Goal: Obtain resource: Download file/media

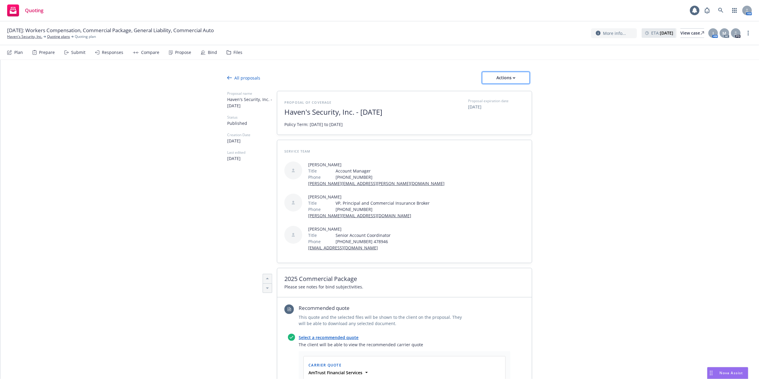
click at [513, 78] on icon "button" at bounding box center [514, 78] width 3 height 2
click at [499, 93] on span "Copy proposal link" at bounding box center [504, 93] width 51 height 6
type textarea "x"
click at [48, 35] on link "Quoting plans" at bounding box center [58, 36] width 23 height 5
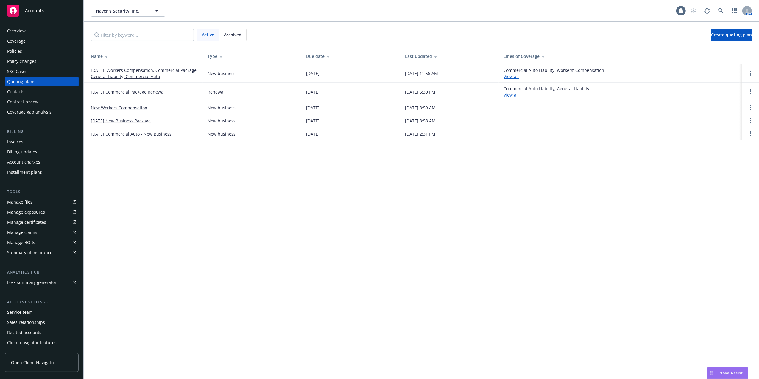
click at [14, 30] on div "Overview" at bounding box center [16, 31] width 18 height 10
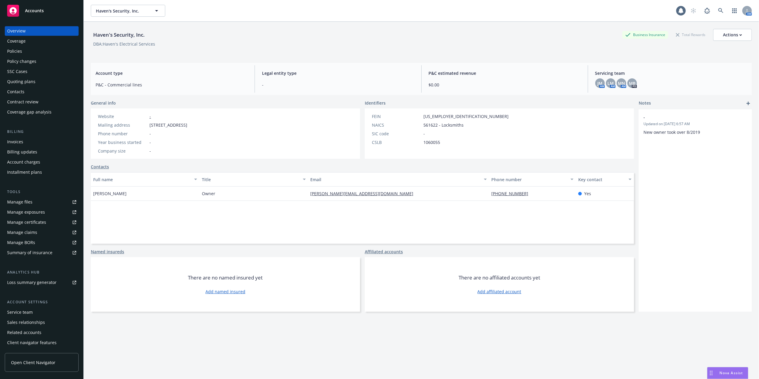
click at [14, 91] on div "Contacts" at bounding box center [15, 92] width 17 height 10
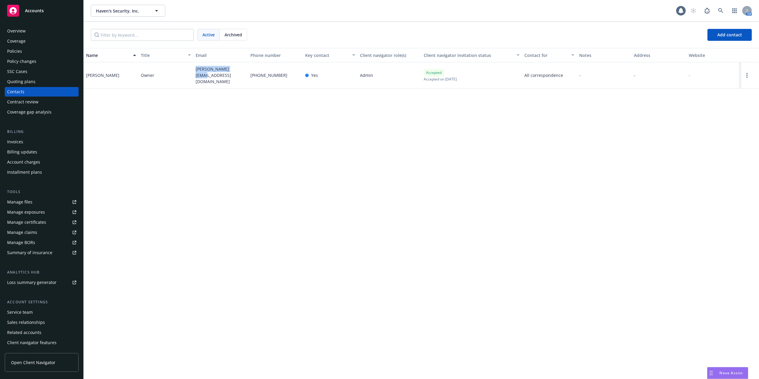
drag, startPoint x: 196, startPoint y: 74, endPoint x: 238, endPoint y: 74, distance: 42.0
click at [238, 74] on div "andy@havensfts.com" at bounding box center [220, 75] width 55 height 26
copy span "andy@havensfts.com"
click at [14, 199] on div "Manage files" at bounding box center [19, 202] width 25 height 10
click at [17, 49] on div "Policies" at bounding box center [14, 51] width 15 height 10
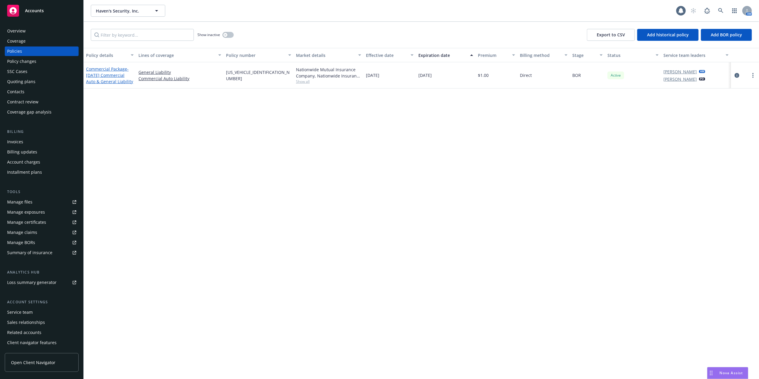
click at [107, 73] on span "- 08/23/24 Commercial Auto & General Liability" at bounding box center [109, 75] width 47 height 18
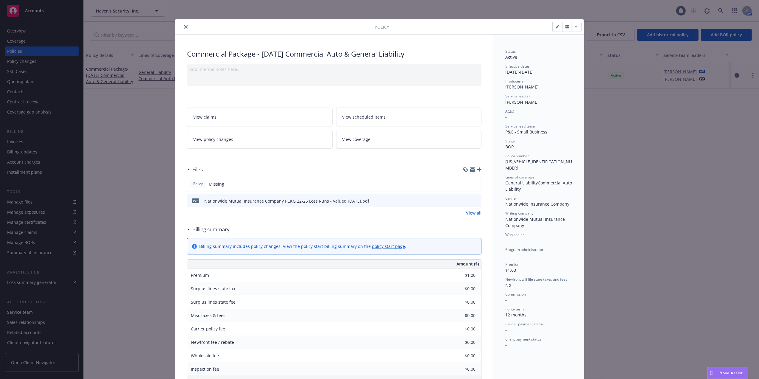
click at [473, 198] on button "preview file" at bounding box center [475, 200] width 7 height 5
click at [464, 200] on icon "download file" at bounding box center [465, 200] width 5 height 5
click at [182, 26] on button "close" at bounding box center [185, 26] width 7 height 7
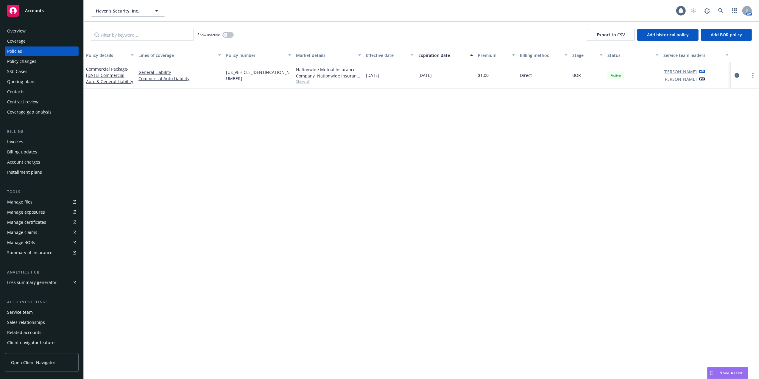
click at [18, 49] on div "Policies" at bounding box center [14, 51] width 15 height 10
click at [103, 73] on span "- 08/23/24 Commercial Auto & General Liability" at bounding box center [109, 75] width 47 height 18
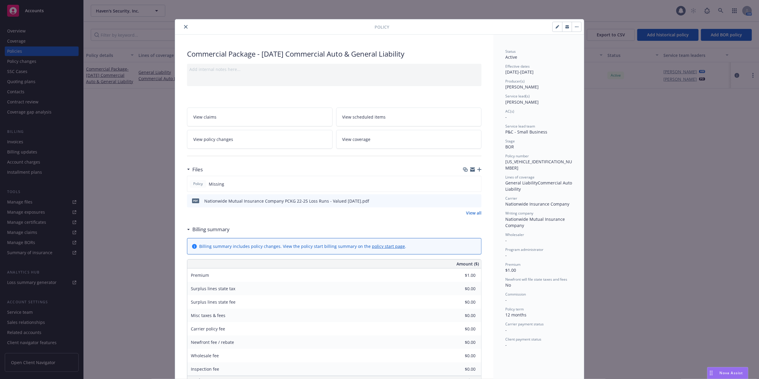
click at [184, 26] on icon "close" at bounding box center [186, 27] width 4 height 4
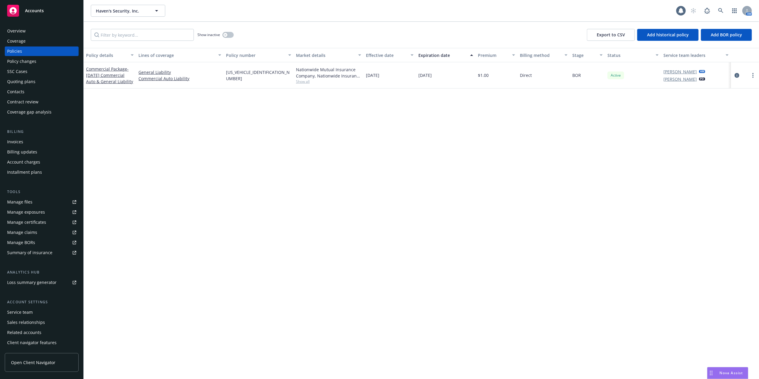
click at [9, 202] on div "Manage files" at bounding box center [19, 202] width 25 height 10
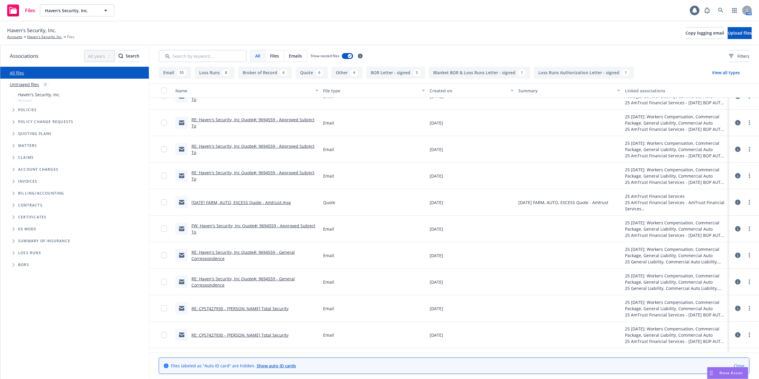
scroll to position [317, 0]
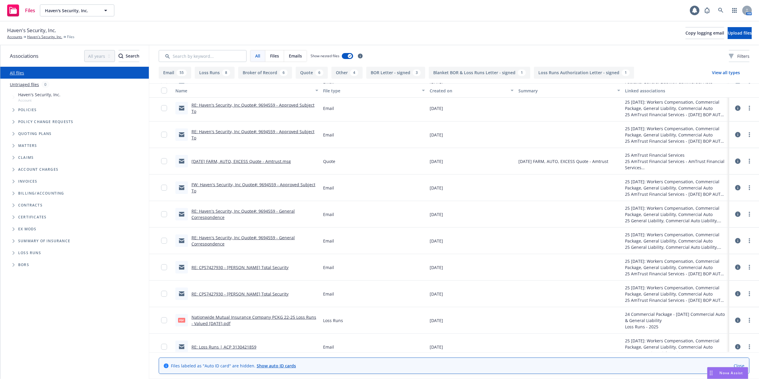
click at [259, 73] on button "Broker of Record 6" at bounding box center [265, 73] width 54 height 12
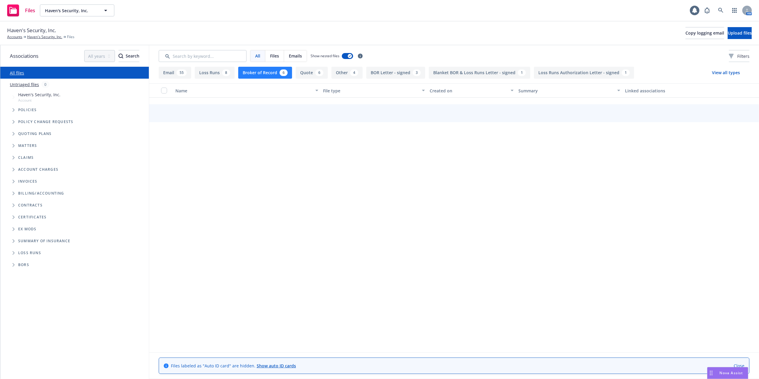
scroll to position [0, 0]
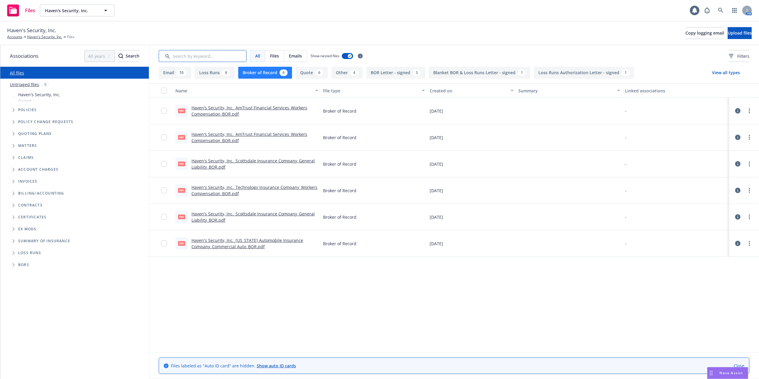
click at [201, 55] on input "Search by keyword..." at bounding box center [203, 56] width 88 height 12
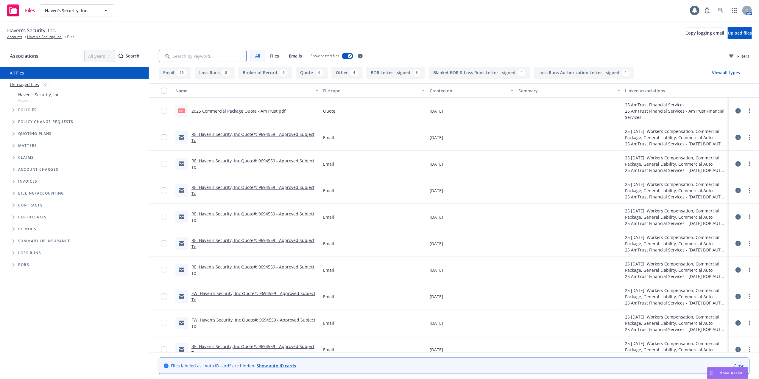
click at [204, 53] on input "Search by keyword..." at bounding box center [203, 56] width 88 height 12
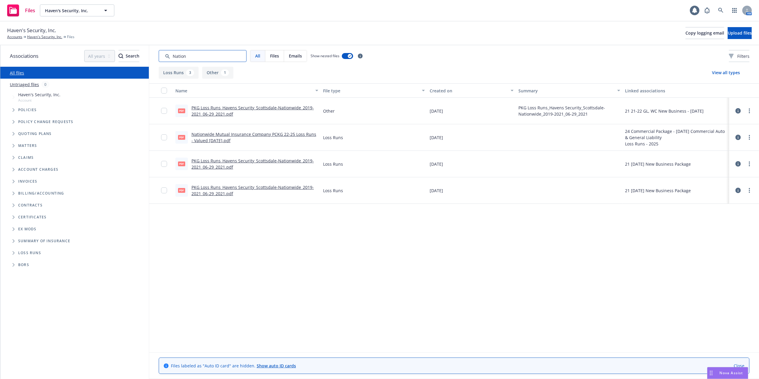
type input "Nation"
click at [11, 107] on span "Tree Example" at bounding box center [14, 110] width 10 height 10
click at [38, 120] on link "24 Commercial Package - 08/23/24 Commercial Auto & General Liability" at bounding box center [85, 123] width 122 height 13
